Goal: Find specific page/section: Find specific page/section

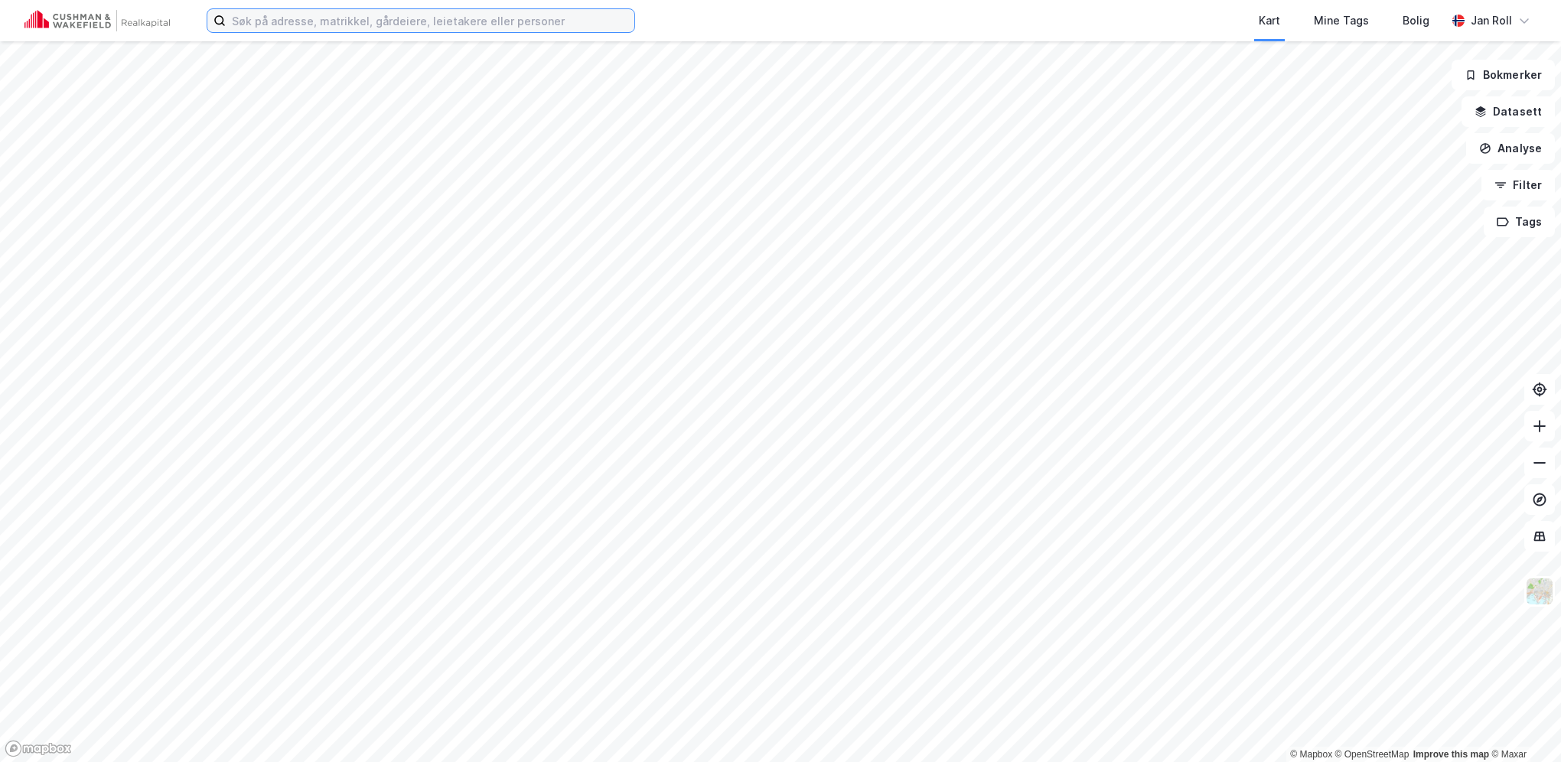
click at [385, 27] on input at bounding box center [430, 20] width 409 height 23
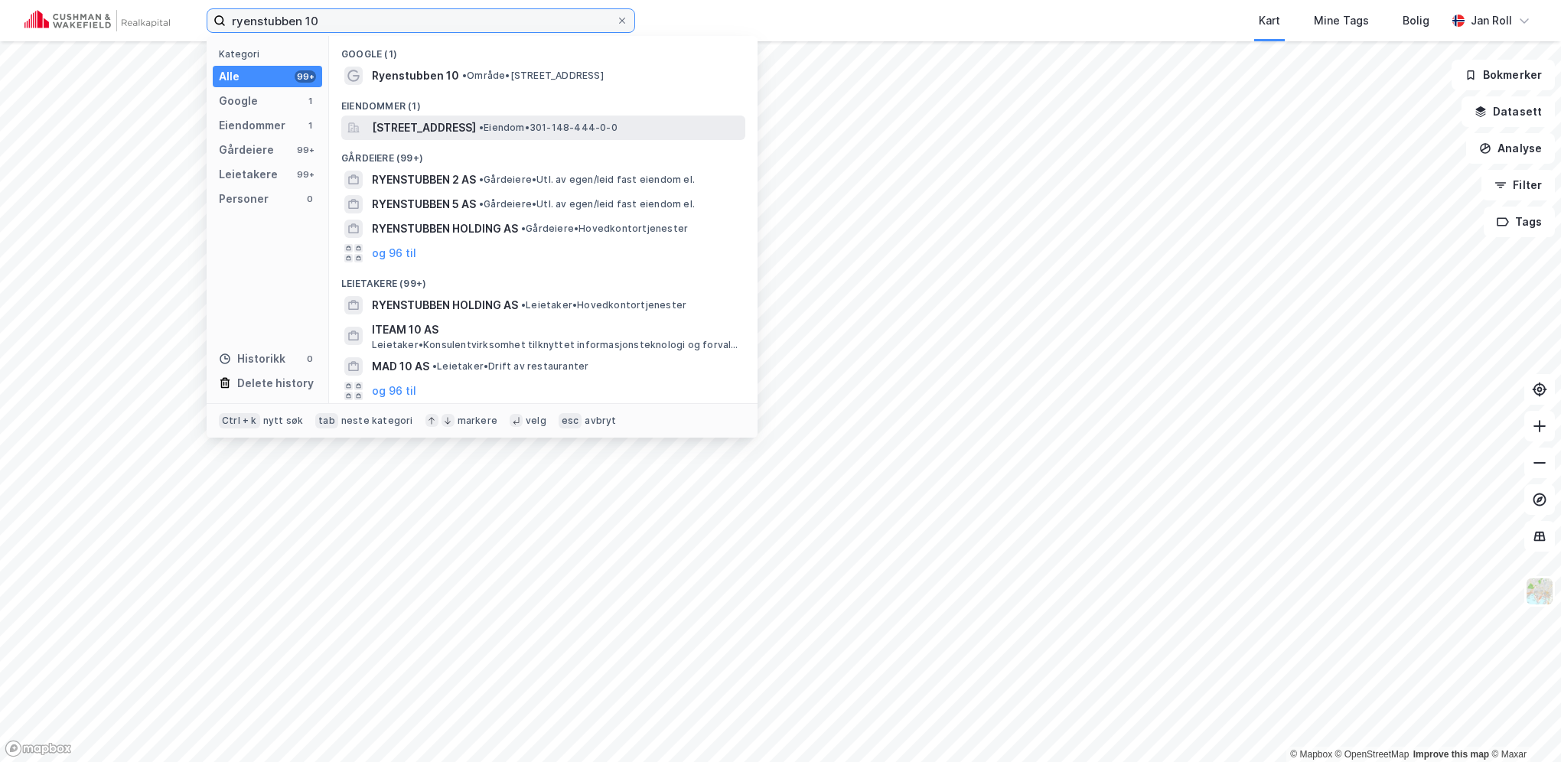
type input "ryenstubben 10"
click at [467, 129] on span "[STREET_ADDRESS]" at bounding box center [424, 128] width 104 height 18
